Goal: Task Accomplishment & Management: Use online tool/utility

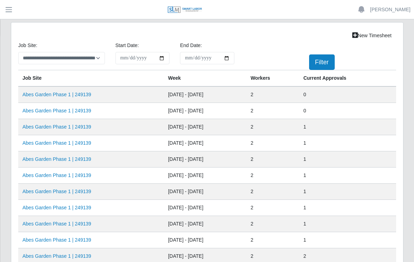
click at [74, 94] on link "Abes Garden Phase 1 | 249139" at bounding box center [56, 95] width 69 height 6
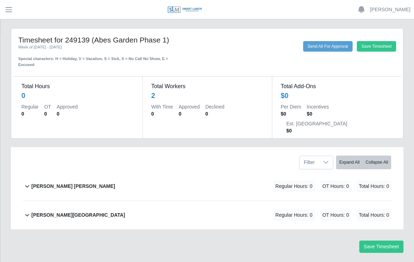
click at [80, 172] on div "[PERSON_NAME] [PERSON_NAME] Regular Hours: 0 OT Hours: 0 Total Hours: 0" at bounding box center [211, 186] width 360 height 28
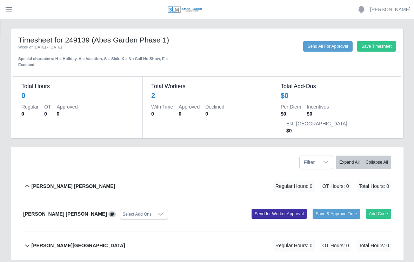
click at [379, 209] on button "Add Code" at bounding box center [379, 214] width 26 height 10
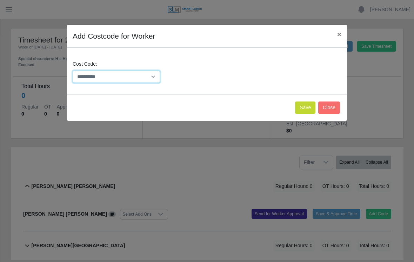
click at [156, 77] on select "**********" at bounding box center [116, 77] width 87 height 12
select select "**********"
click at [305, 105] on button "Save" at bounding box center [305, 108] width 20 height 12
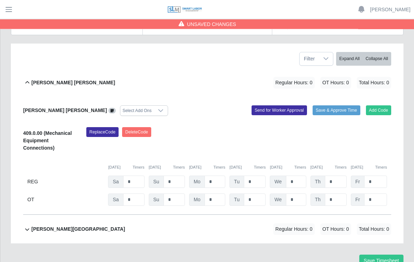
scroll to position [104, 0]
click at [222, 176] on input "*" at bounding box center [215, 182] width 21 height 12
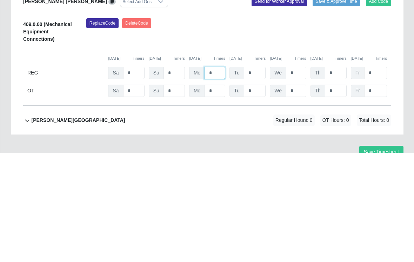
type input "*"
click at [353, 127] on div "Replace Code [GEOGRAPHIC_DATA] Code" at bounding box center [239, 141] width 316 height 29
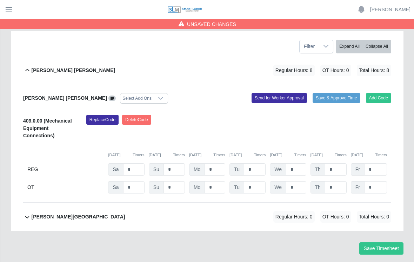
click at [382, 242] on button "Save Timesheet" at bounding box center [382, 248] width 44 height 12
